Goal: Task Accomplishment & Management: Manage account settings

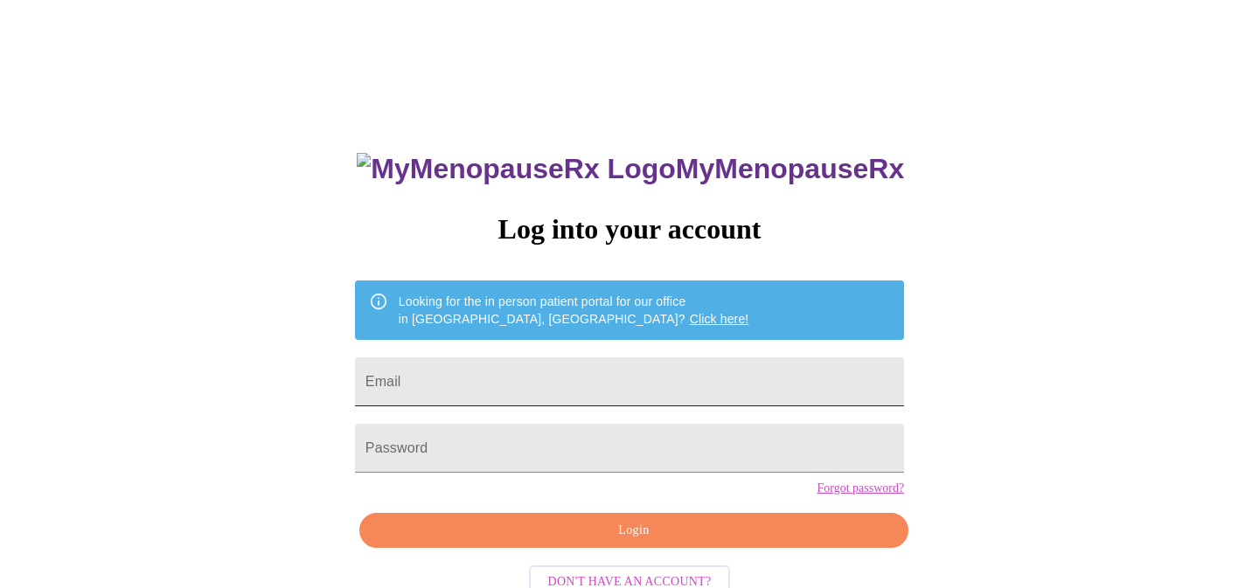
click at [533, 381] on input "Email" at bounding box center [629, 382] width 549 height 49
type input "sarahekhan@gmail.com"
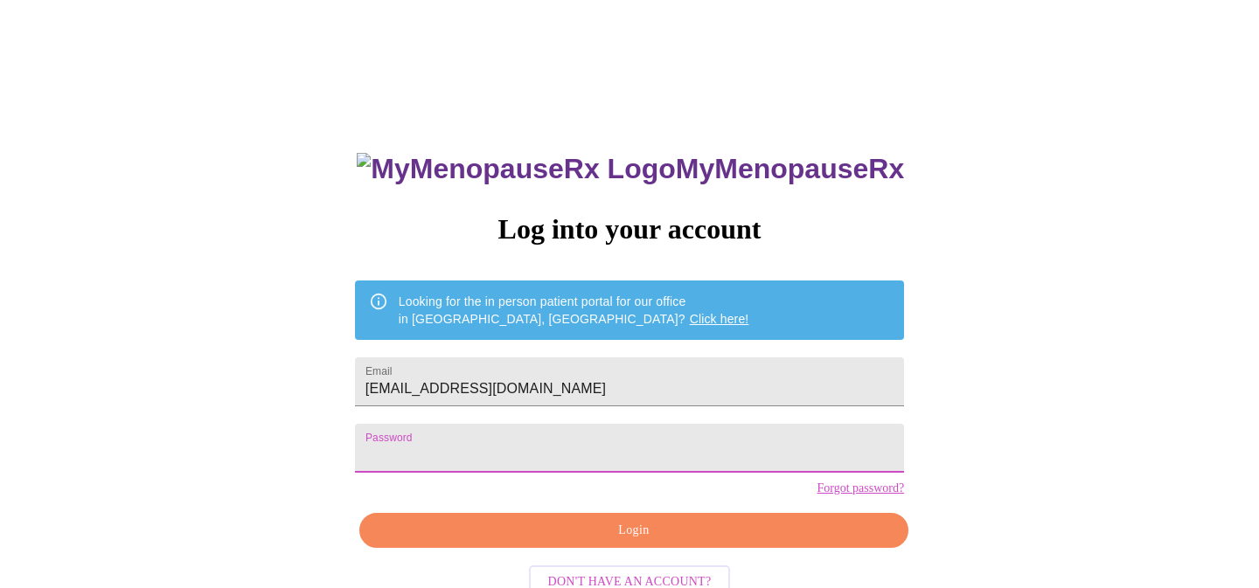
click at [622, 542] on span "Login" at bounding box center [633, 531] width 509 height 22
